Goal: Task Accomplishment & Management: Use online tool/utility

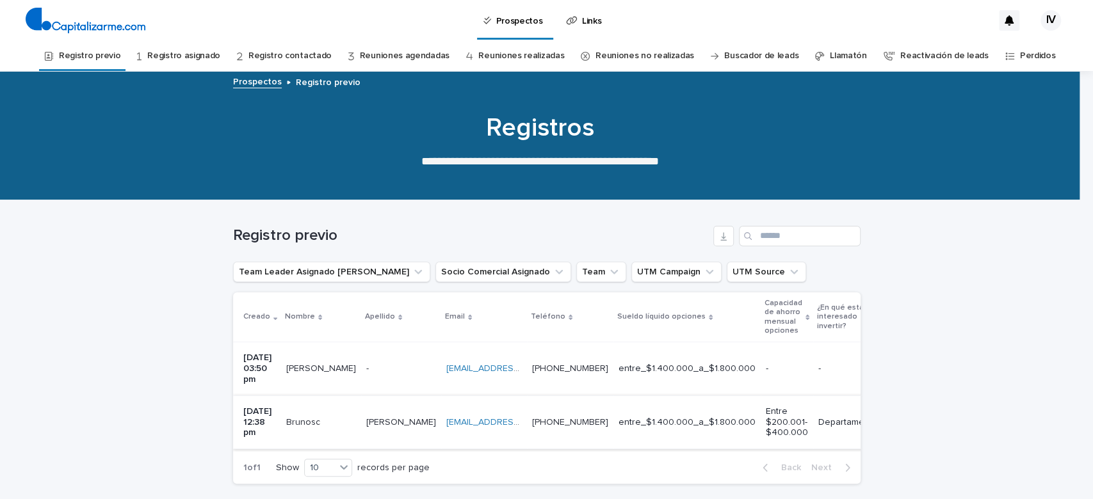
scroll to position [0, 468]
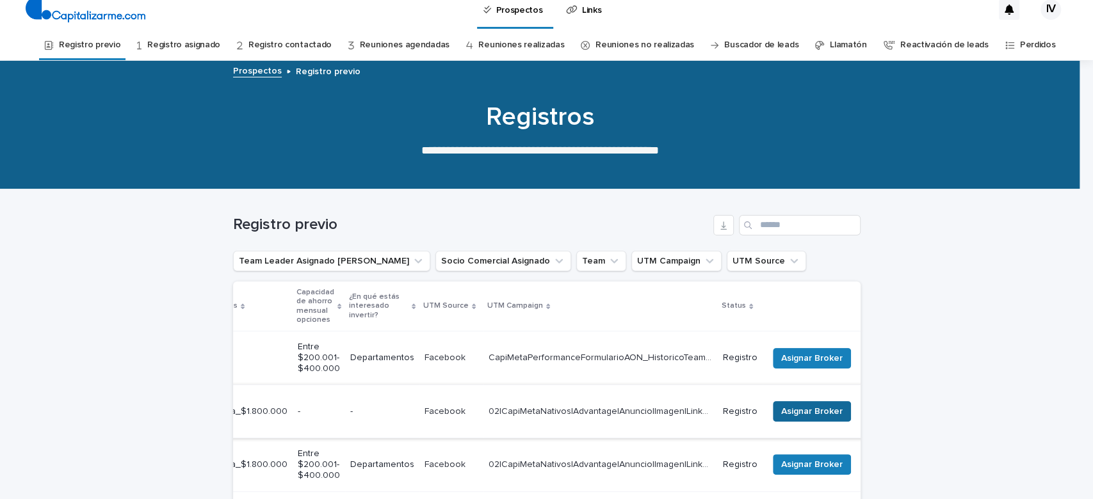
click at [804, 401] on button "Asignar Broker" at bounding box center [812, 411] width 78 height 20
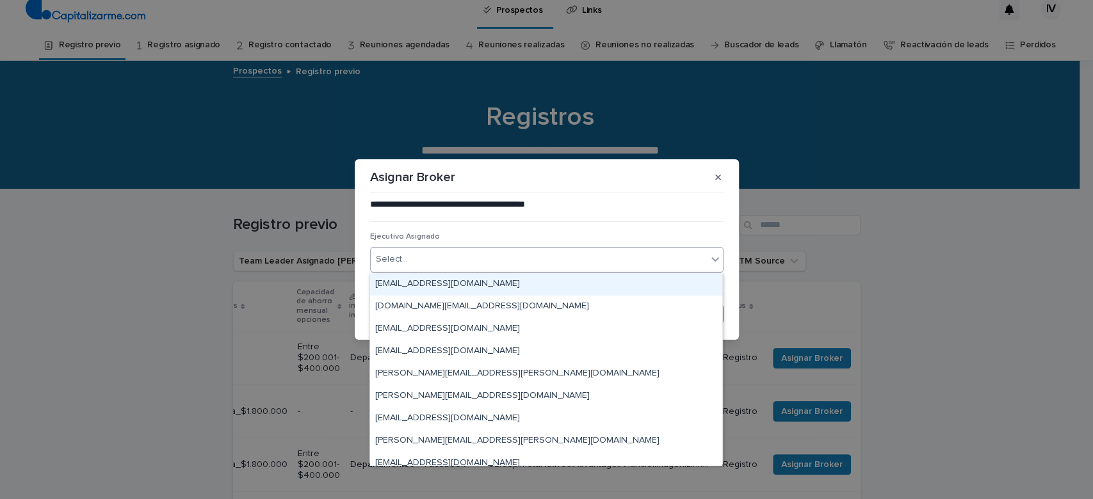
click at [541, 251] on div "Select..." at bounding box center [539, 259] width 336 height 21
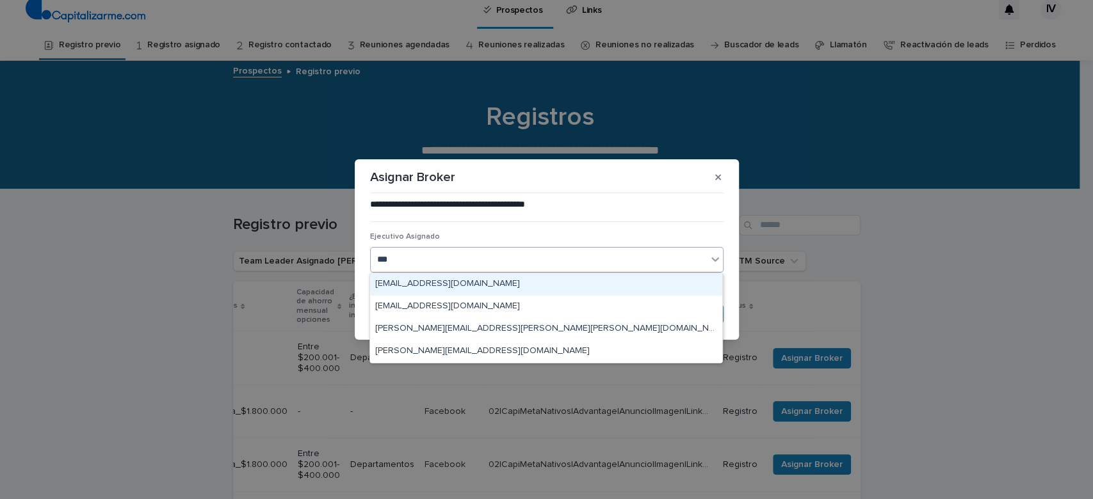
type input "****"
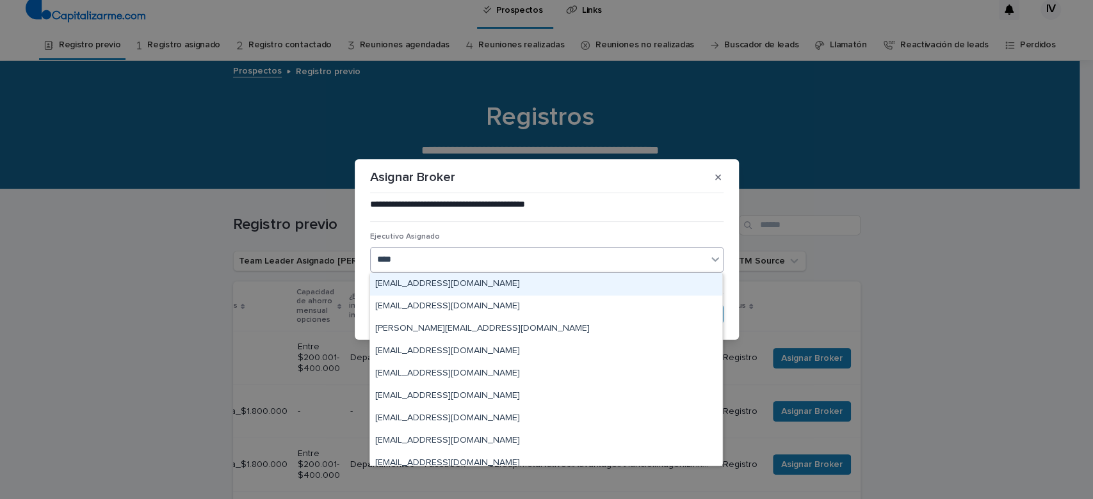
click at [524, 284] on div "[EMAIL_ADDRESS][DOMAIN_NAME]" at bounding box center [546, 284] width 352 height 22
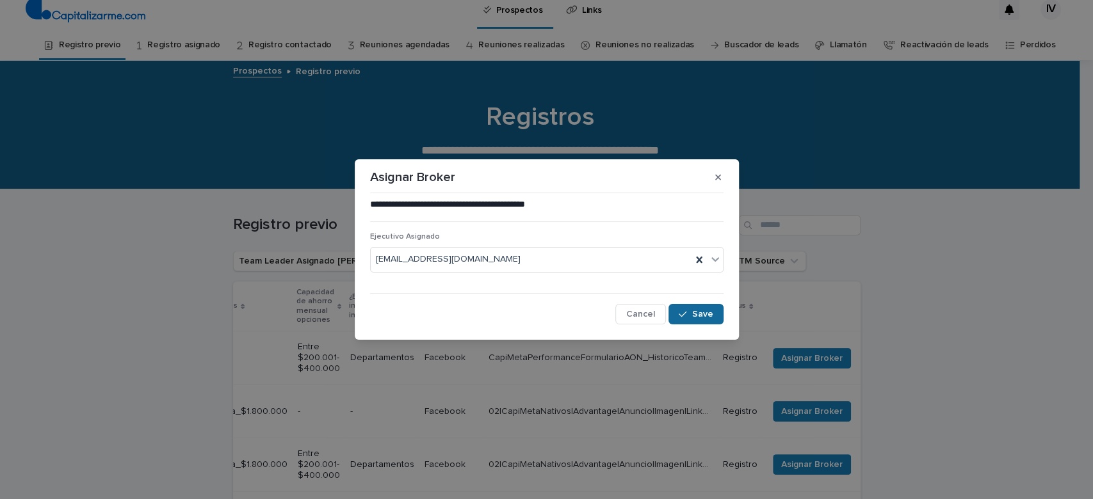
click at [707, 315] on span "Save" at bounding box center [702, 314] width 21 height 9
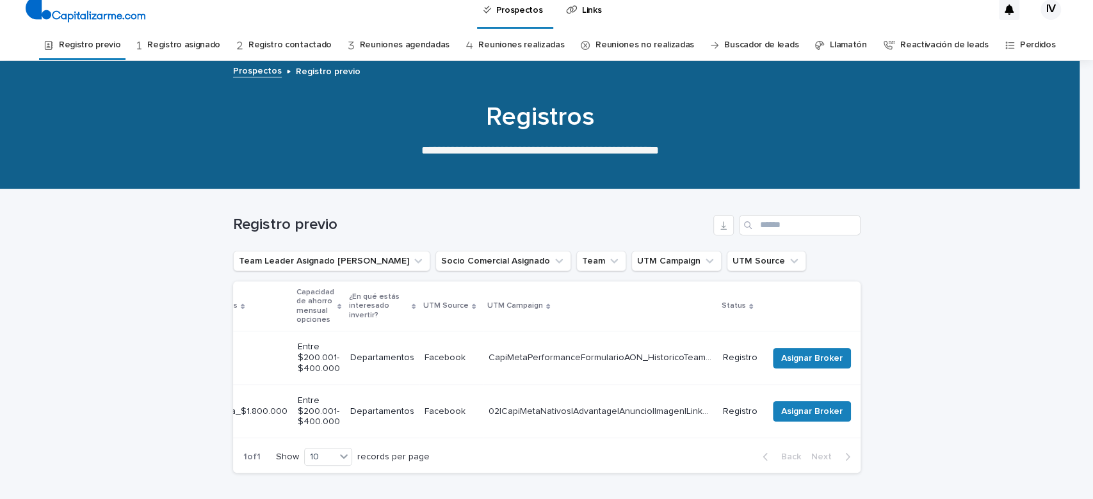
drag, startPoint x: 755, startPoint y: 488, endPoint x: 712, endPoint y: 474, distance: 46.0
click at [712, 474] on div "Registro previo Team Leader Asignado LLamados Socio Comercial Asignado Team UTM…" at bounding box center [546, 337] width 627 height 294
click at [781, 358] on span "Asignar Broker" at bounding box center [811, 358] width 61 height 13
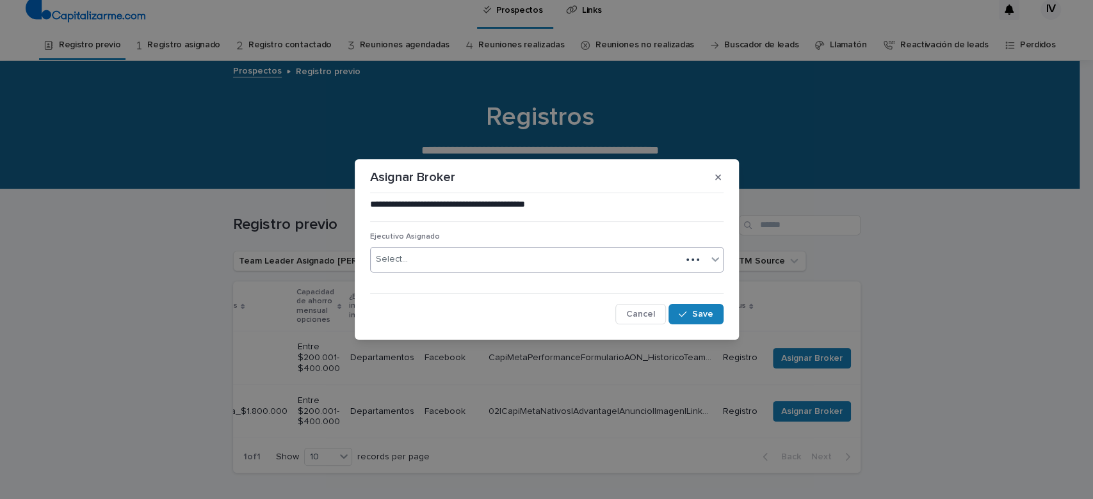
click at [505, 263] on div "Select..." at bounding box center [526, 259] width 311 height 21
type input "******"
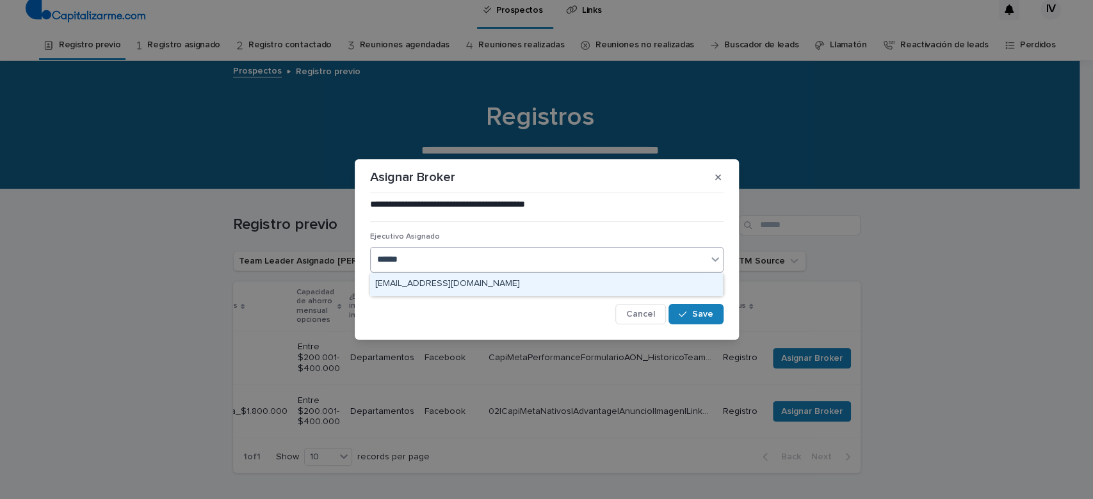
click at [522, 280] on div "[EMAIL_ADDRESS][DOMAIN_NAME]" at bounding box center [546, 284] width 352 height 22
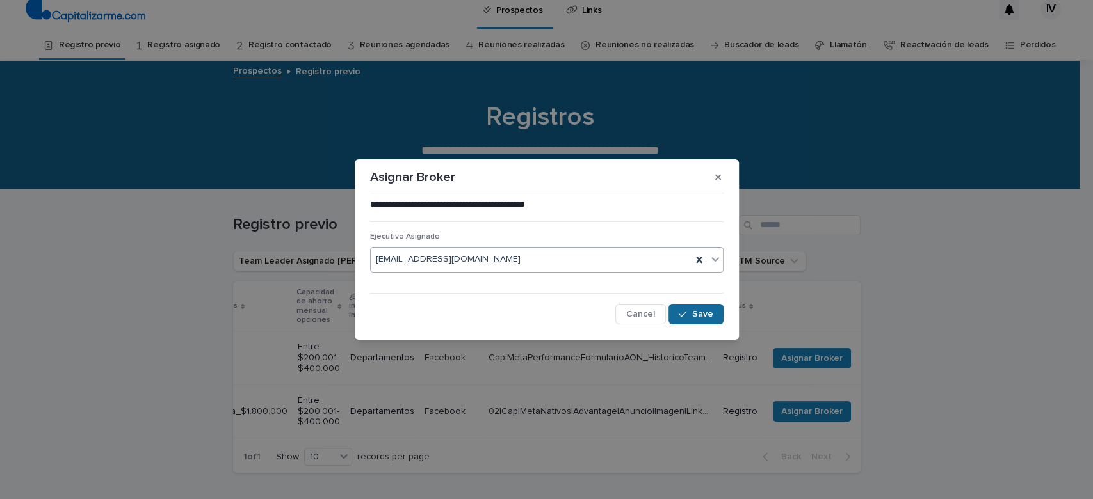
click at [688, 321] on button "Save" at bounding box center [695, 314] width 54 height 20
